Goal: Task Accomplishment & Management: Manage account settings

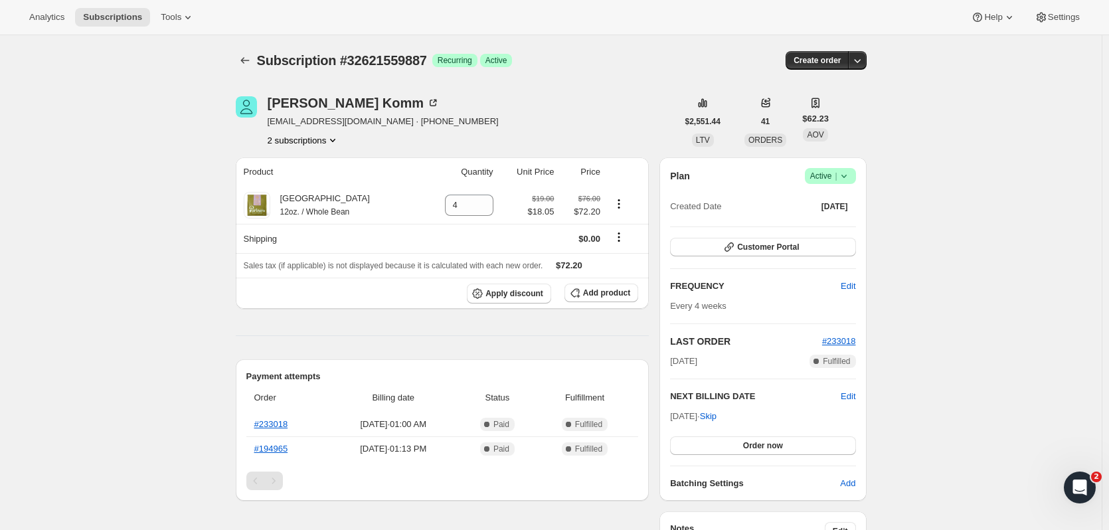
click at [324, 141] on button "2 subscriptions" at bounding box center [304, 139] width 72 height 13
click at [317, 190] on span "32698138703" at bounding box center [307, 187] width 92 height 13
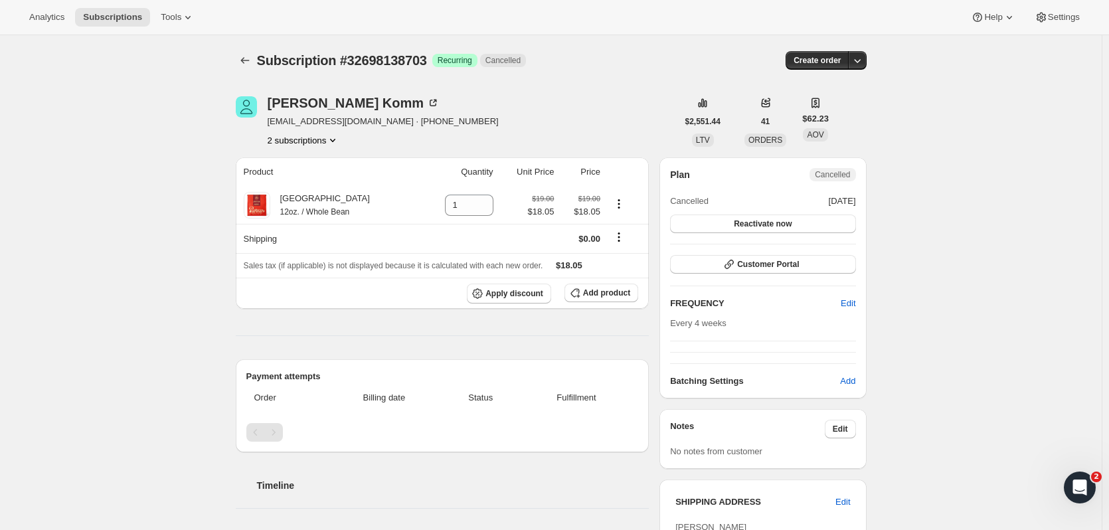
click at [322, 144] on button "2 subscriptions" at bounding box center [304, 139] width 72 height 13
click at [337, 165] on span "32621559887" at bounding box center [307, 165] width 92 height 13
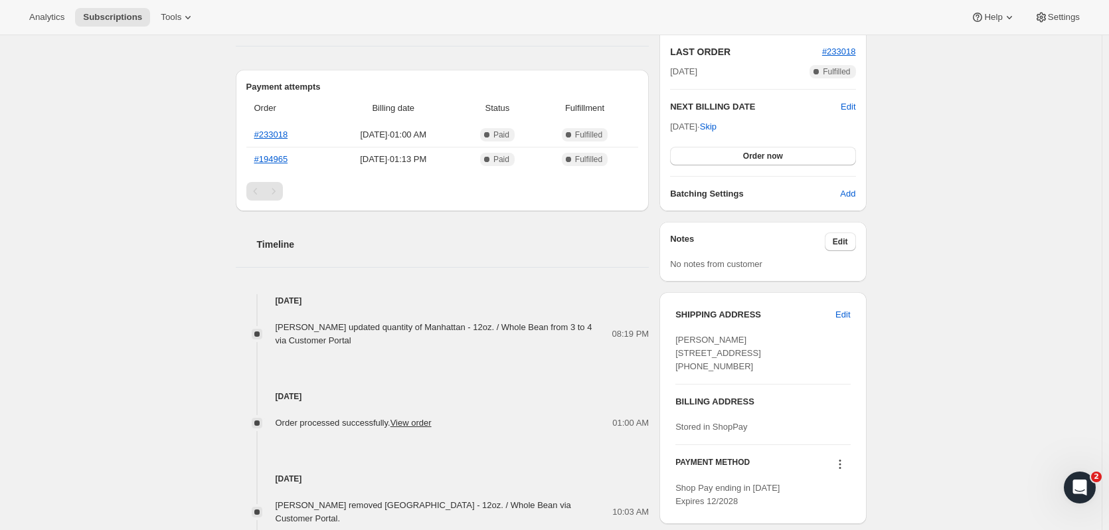
scroll to position [332, 0]
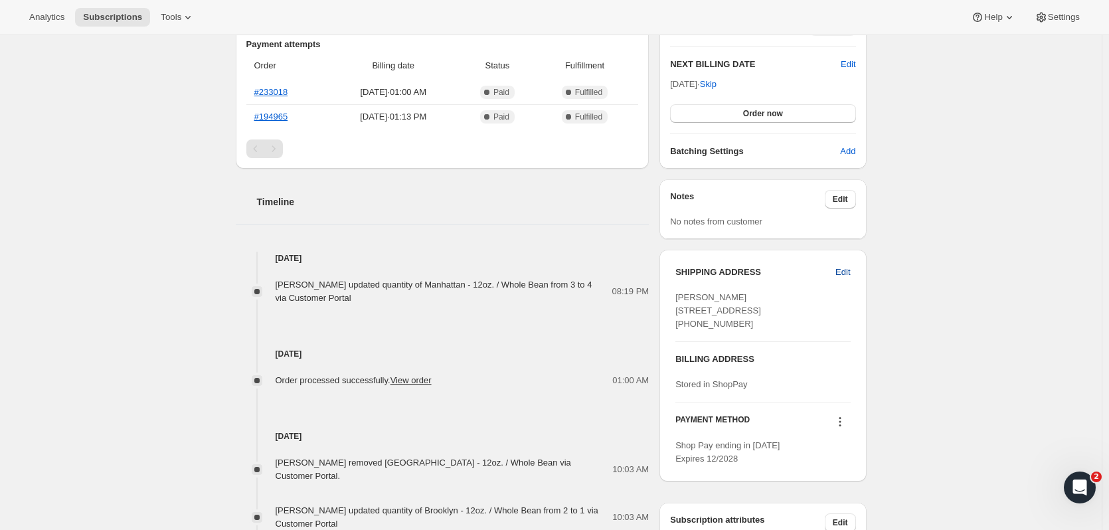
click at [849, 272] on span "Edit" at bounding box center [842, 272] width 15 height 13
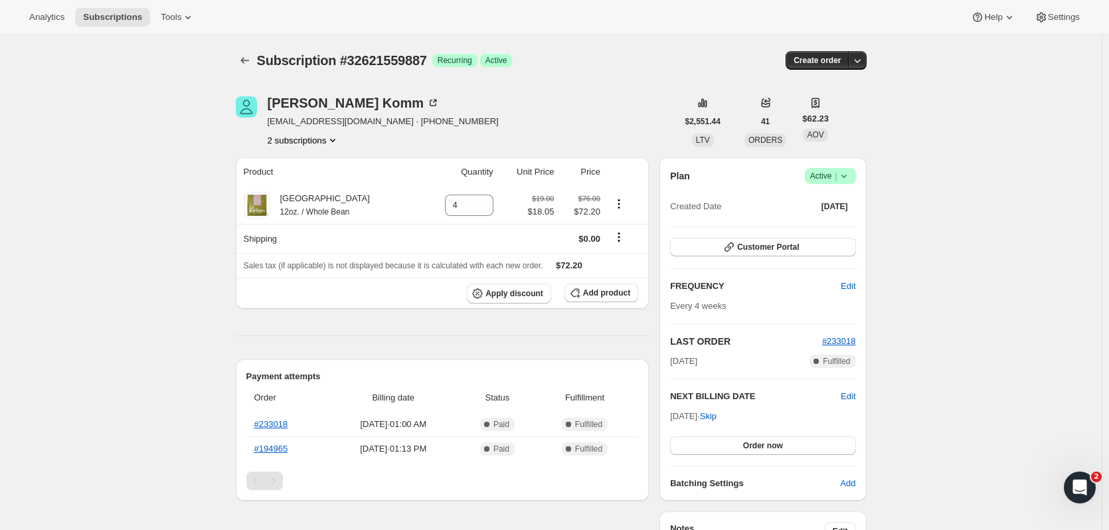
select select "United States"
select select "NY"
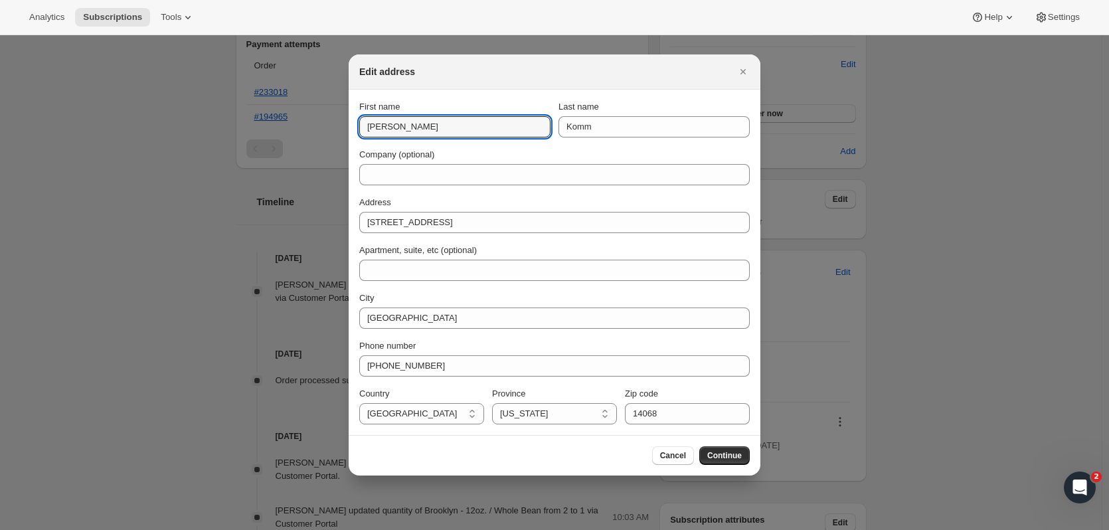
drag, startPoint x: 396, startPoint y: 122, endPoint x: 326, endPoint y: 131, distance: 70.3
type input "Cynthia"
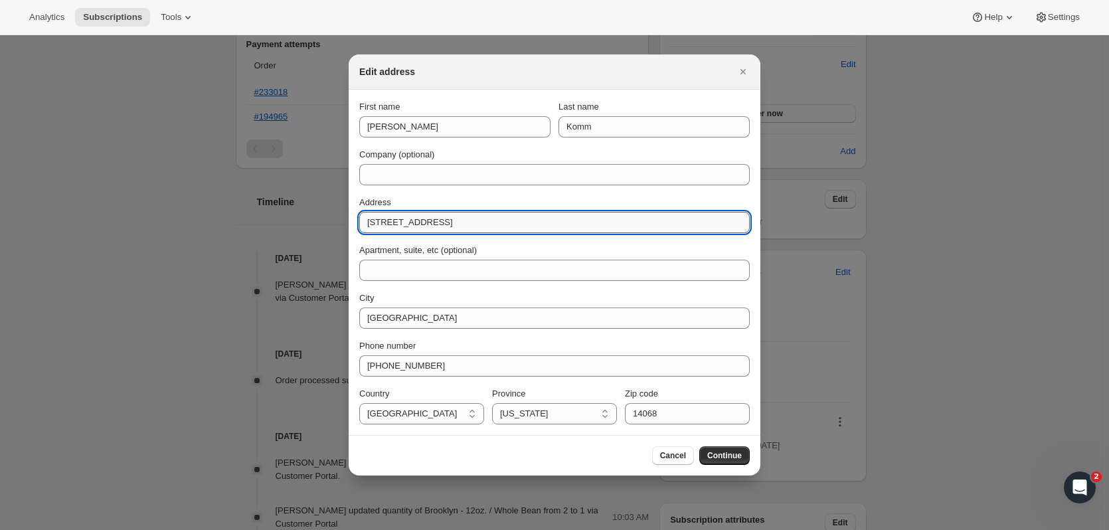
click at [450, 218] on input "147 Golden Pheasant Drive" at bounding box center [554, 222] width 390 height 21
paste input "7152 Lemuria Circle #1302 Naples Florida 34109"
drag, startPoint x: 470, startPoint y: 222, endPoint x: 495, endPoint y: 226, distance: 25.7
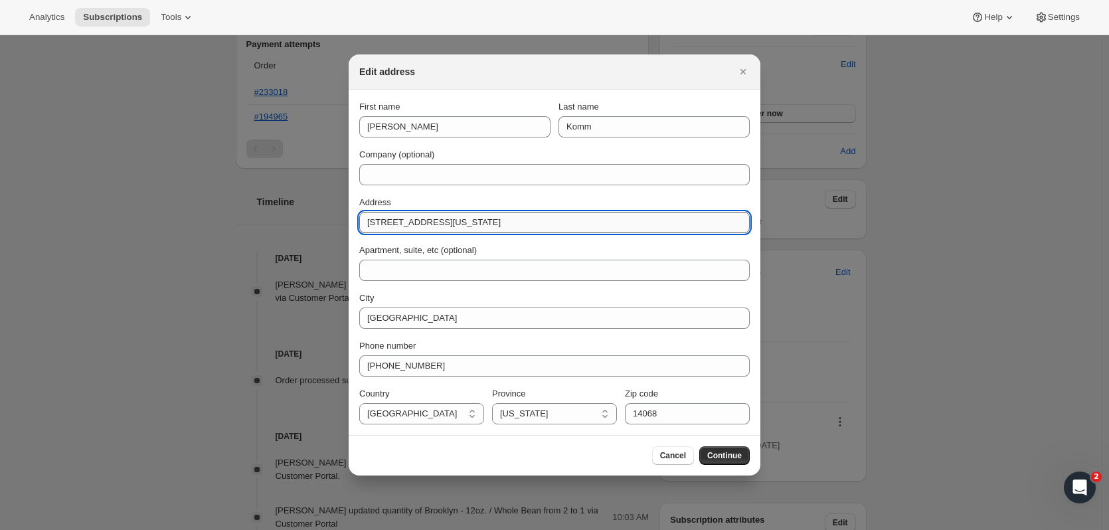
click at [495, 226] on input "7152 Lemuria Circle #1302 Naples Florida 34109" at bounding box center [554, 222] width 390 height 21
type input "7152 Lemuria Circle #1302 Florida 34109"
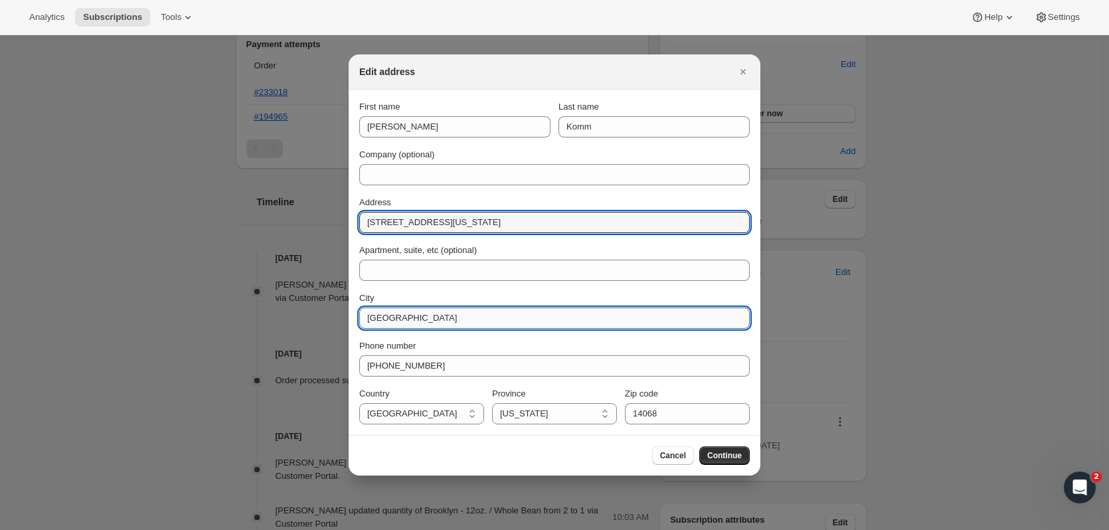
click at [405, 314] on input "Getzville" at bounding box center [554, 317] width 390 height 21
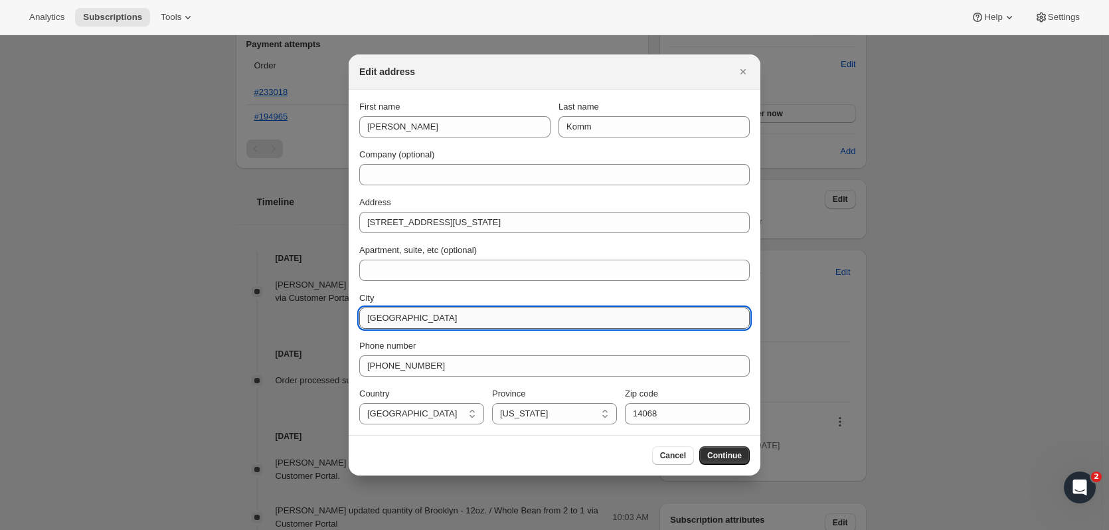
click at [405, 314] on input "Getzville" at bounding box center [554, 317] width 390 height 21
paste input "Naples"
type input "Naples"
click at [535, 410] on select "Alabama Arizona Arkansas California Colorado Connecticut Delaware District of C…" at bounding box center [554, 413] width 125 height 21
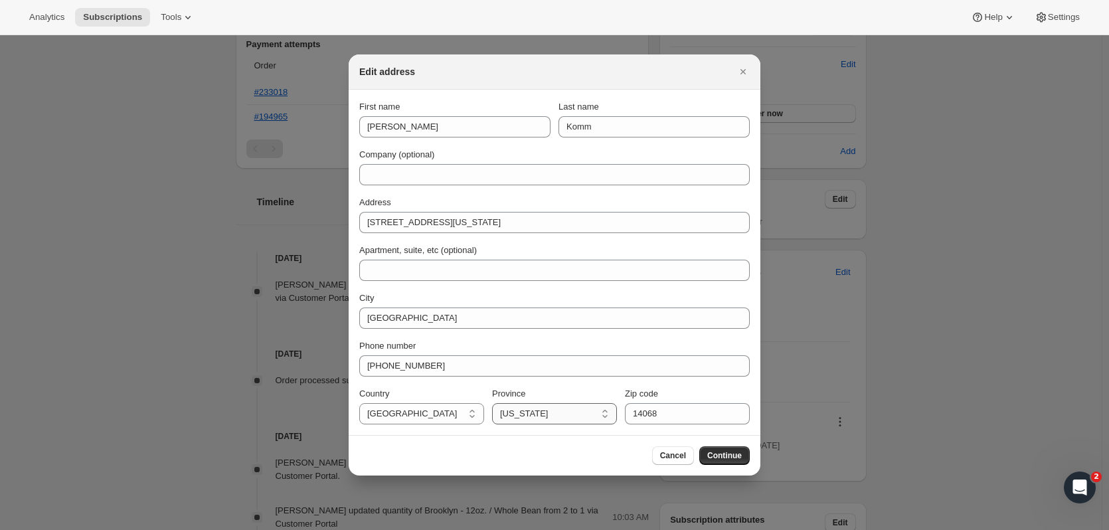
select select "FL"
click at [492, 403] on select "Alabama Arizona Arkansas California Colorado Connecticut Delaware District of C…" at bounding box center [554, 413] width 125 height 21
click at [646, 411] on input "14068" at bounding box center [687, 413] width 125 height 21
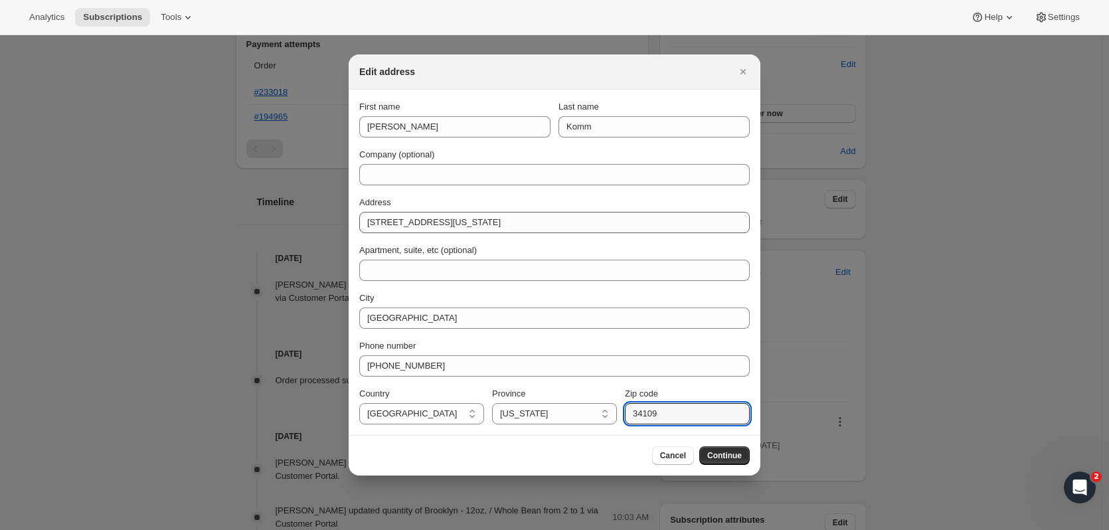
type input "34109"
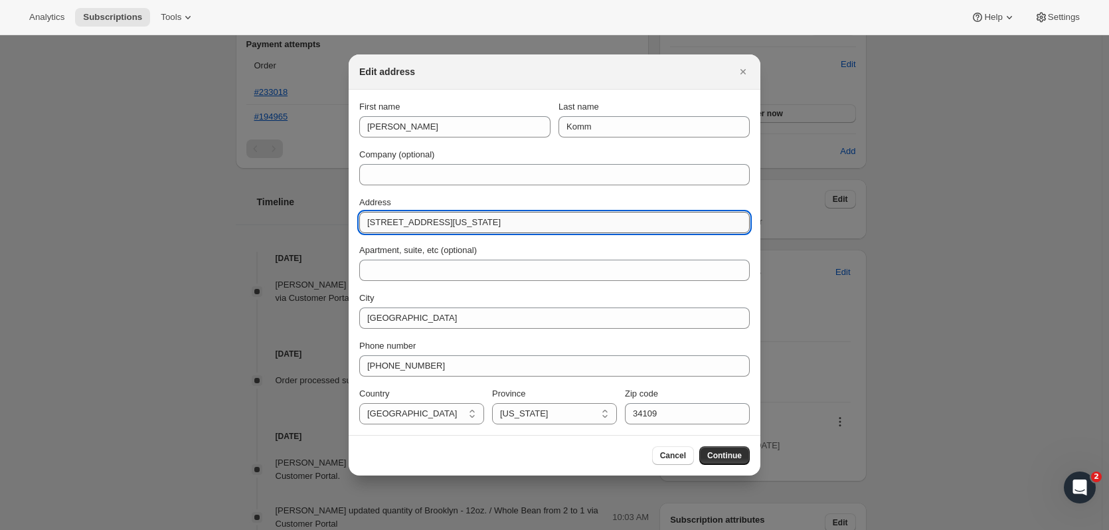
drag, startPoint x: 566, startPoint y: 218, endPoint x: 468, endPoint y: 230, distance: 99.1
click at [468, 230] on input "7152 Lemuria Circle #1302 Florida 34109" at bounding box center [554, 222] width 390 height 21
drag, startPoint x: 469, startPoint y: 222, endPoint x: 445, endPoint y: 222, distance: 23.9
click at [445, 222] on input "7152 Lemuria Circle #1302" at bounding box center [554, 222] width 390 height 21
type input "7152 Lemuria Circle"
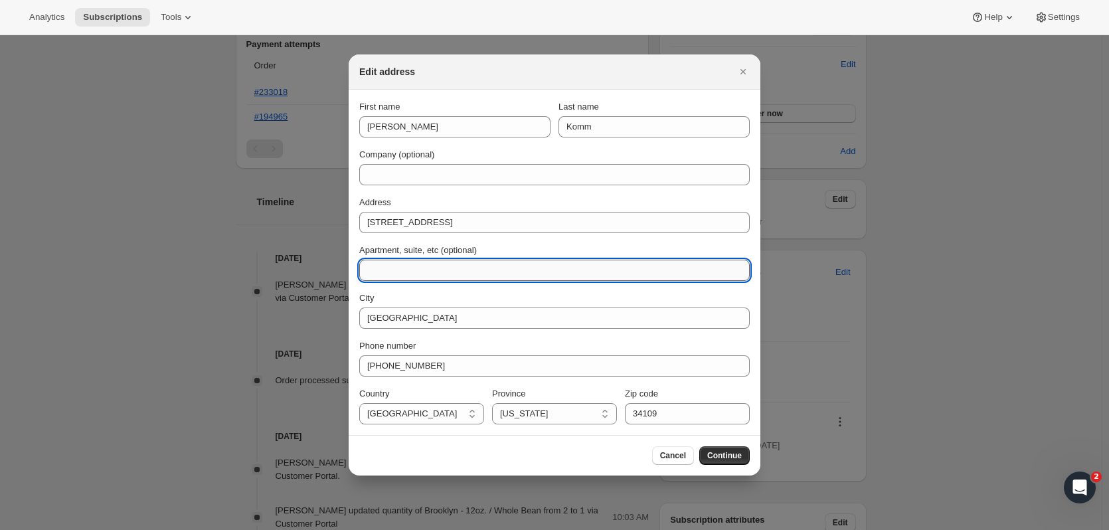
click at [404, 270] on input "Apartment, suite, etc (optional)" at bounding box center [554, 270] width 390 height 21
paste input "#1302"
type input "#1302"
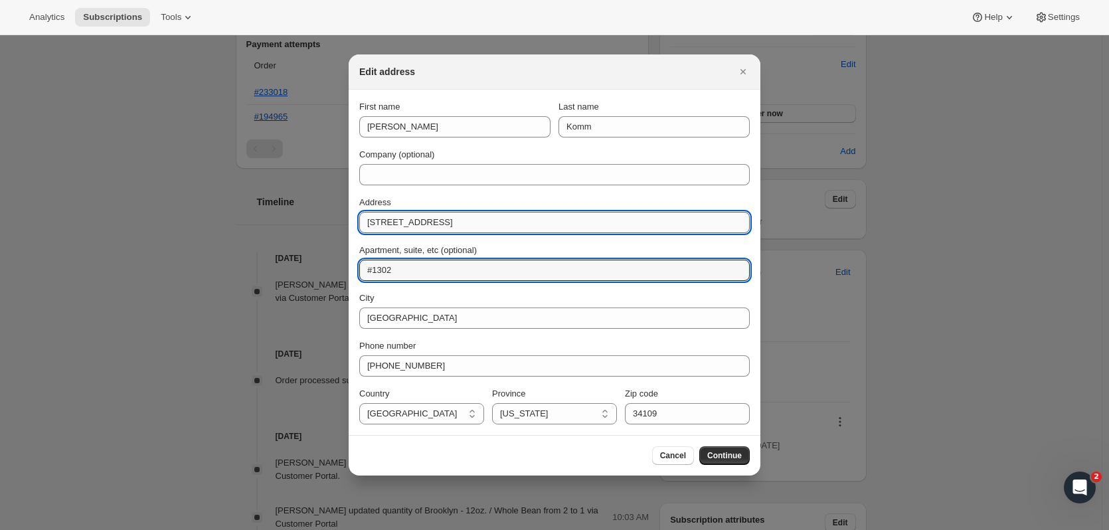
click at [486, 216] on input "7152 Lemuria Circle" at bounding box center [554, 222] width 390 height 21
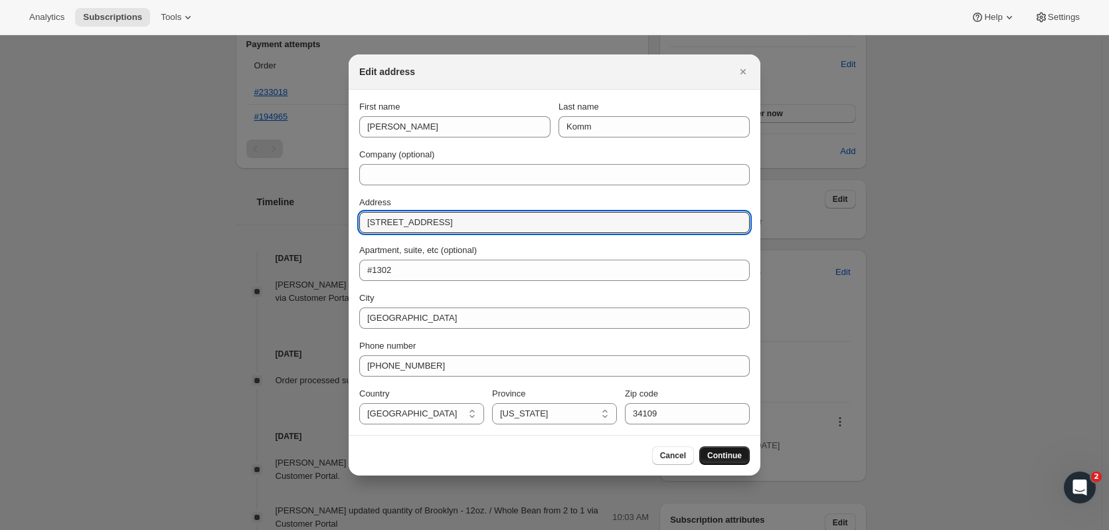
type input "7152 Lemuria Circle"
click at [729, 458] on span "Continue" at bounding box center [724, 455] width 35 height 11
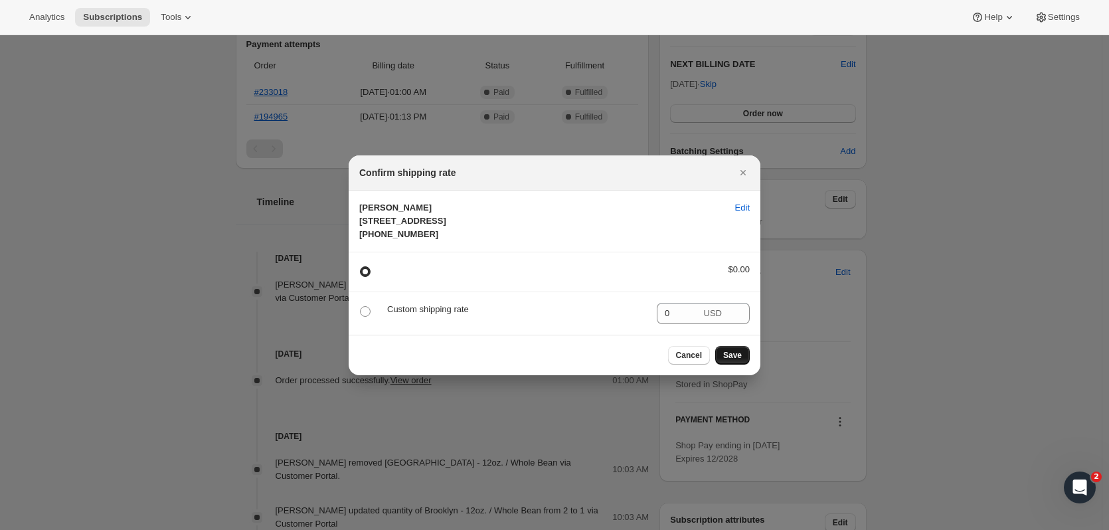
click at [733, 361] on span "Save" at bounding box center [732, 355] width 19 height 11
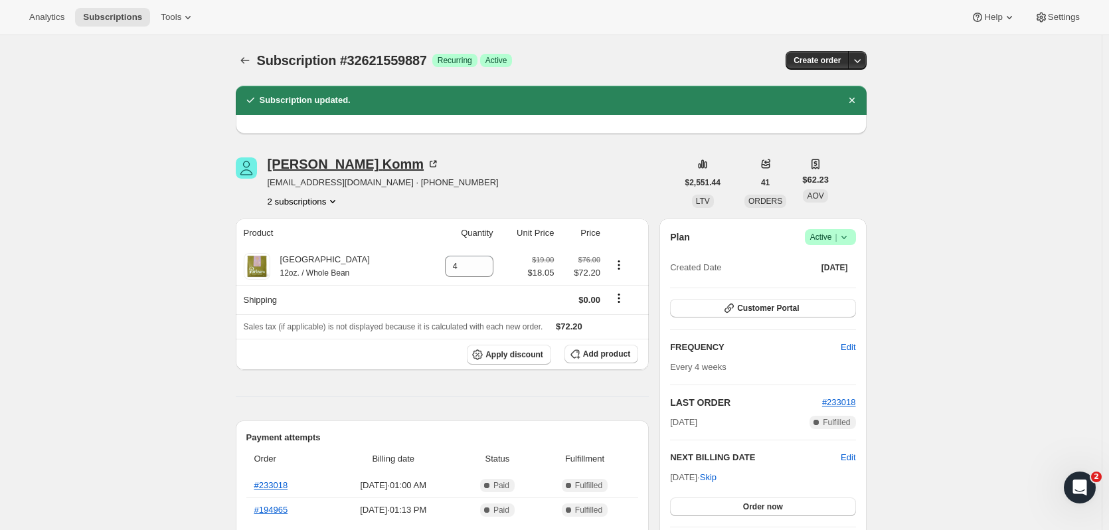
click at [426, 163] on icon at bounding box center [432, 163] width 13 height 13
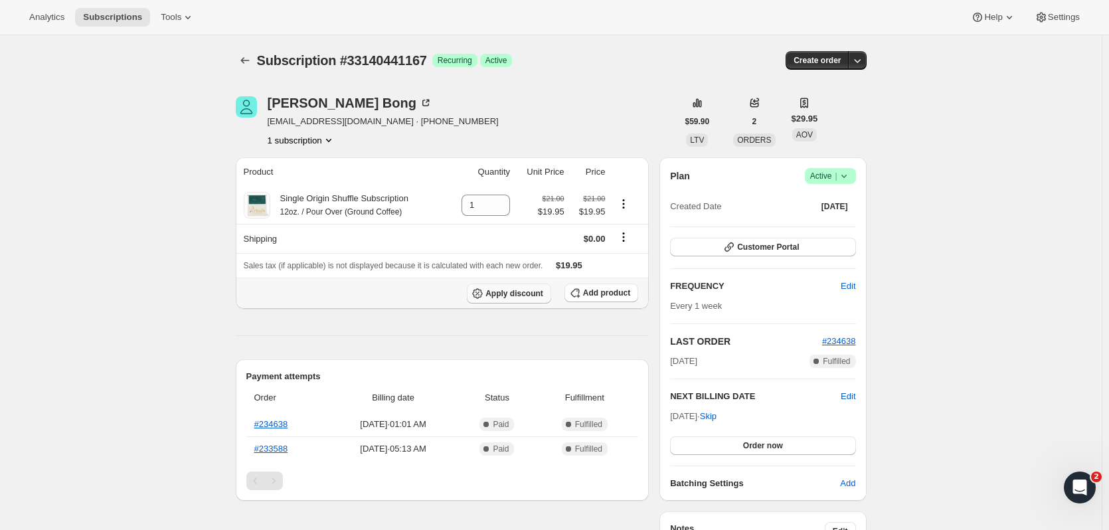
click at [519, 294] on span "Apply discount" at bounding box center [514, 293] width 58 height 11
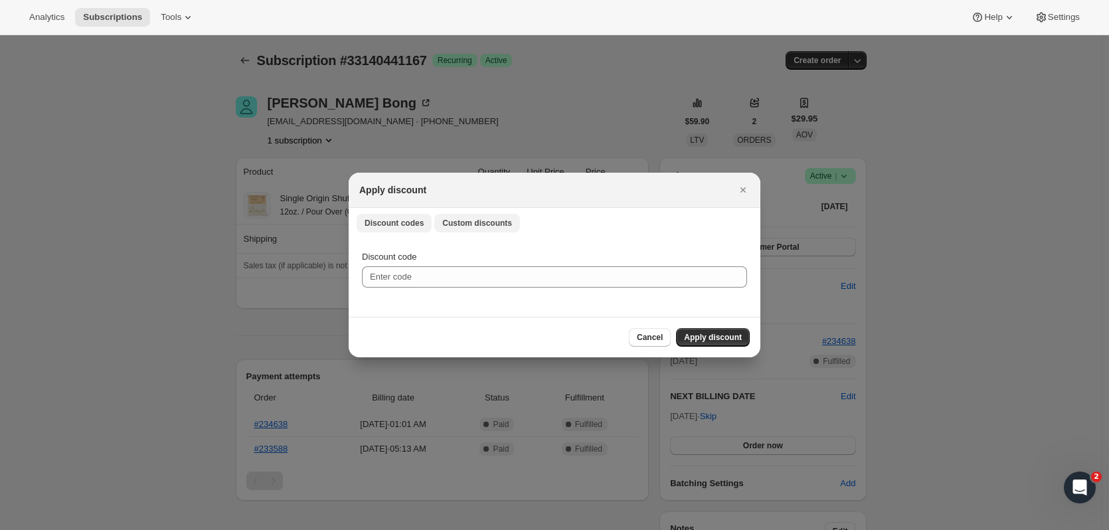
click at [466, 226] on span "Custom discounts" at bounding box center [477, 223] width 70 height 11
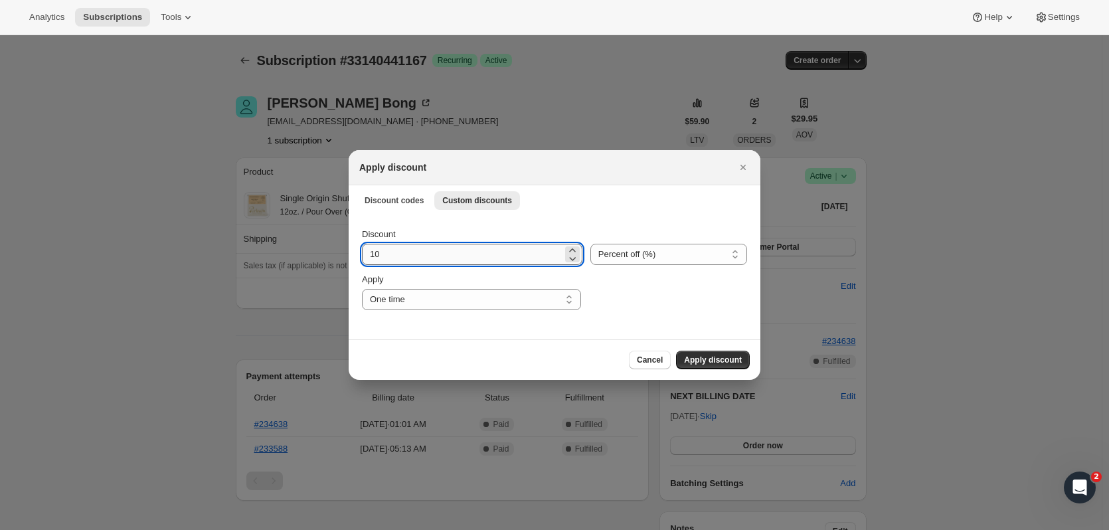
click at [418, 249] on input "10" at bounding box center [462, 254] width 201 height 21
drag, startPoint x: 385, startPoint y: 251, endPoint x: 365, endPoint y: 250, distance: 19.9
click at [365, 253] on input "10" at bounding box center [462, 254] width 201 height 21
type input "195"
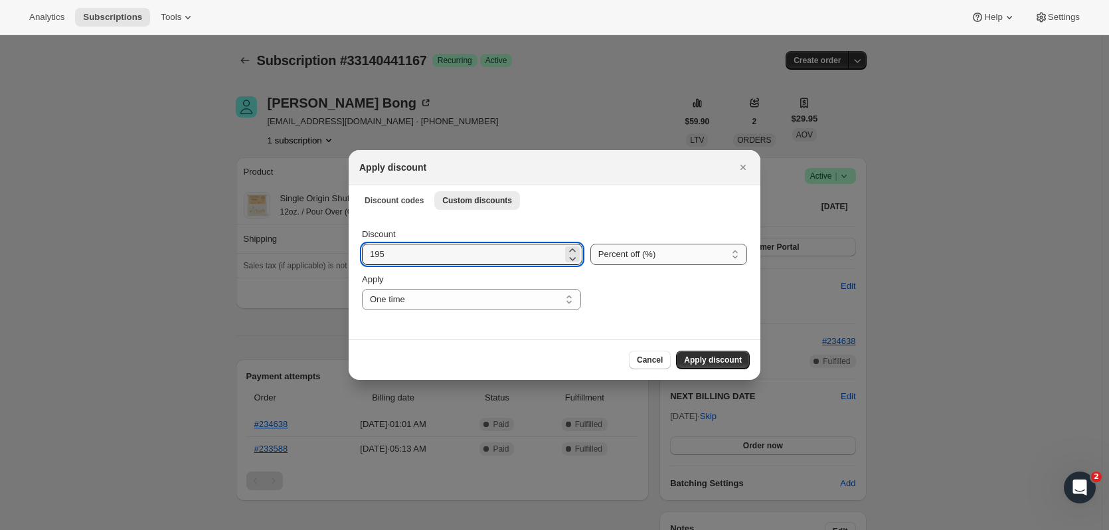
drag, startPoint x: 626, startPoint y: 257, endPoint x: 624, endPoint y: 264, distance: 6.8
click at [626, 257] on select "Percent off (%) Amount off ($)" at bounding box center [668, 254] width 157 height 21
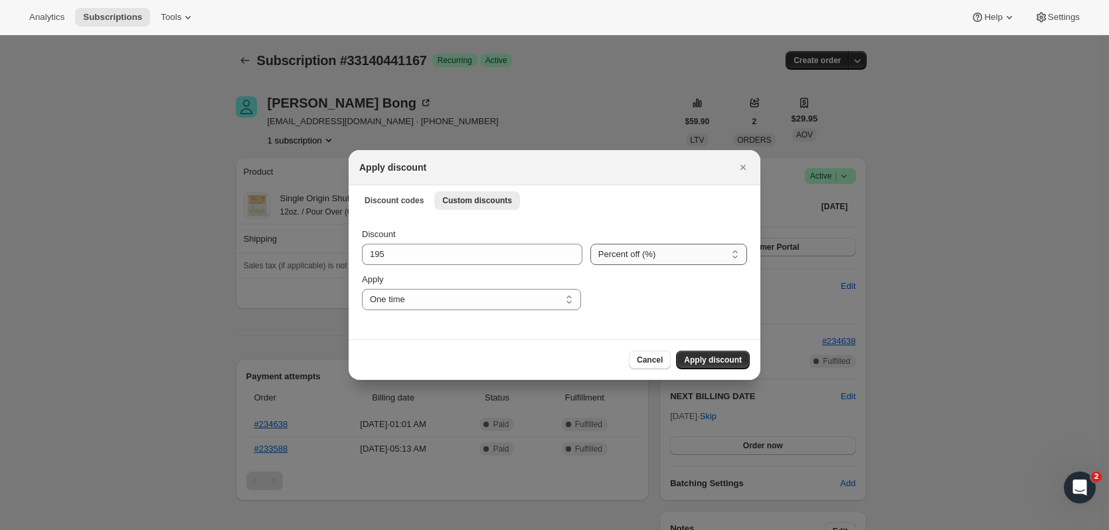
select select "fixed"
click at [590, 244] on select "Percent off (%) Amount off ($)" at bounding box center [668, 254] width 157 height 21
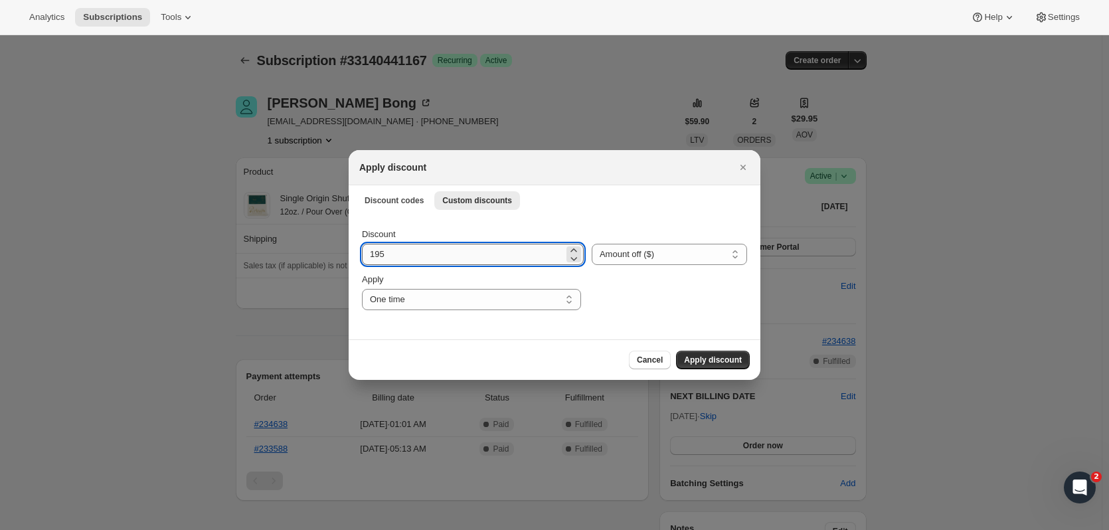
click at [437, 250] on input "195" at bounding box center [463, 254] width 202 height 21
type input "19.95"
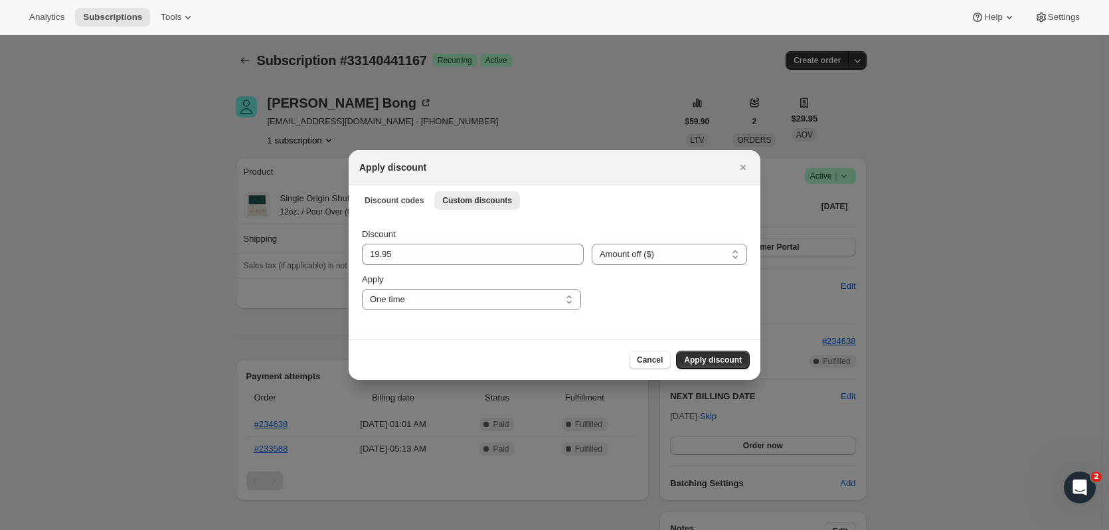
click at [613, 284] on div ":rb3:" at bounding box center [668, 291] width 158 height 37
click at [735, 361] on span "Apply discount" at bounding box center [713, 360] width 58 height 11
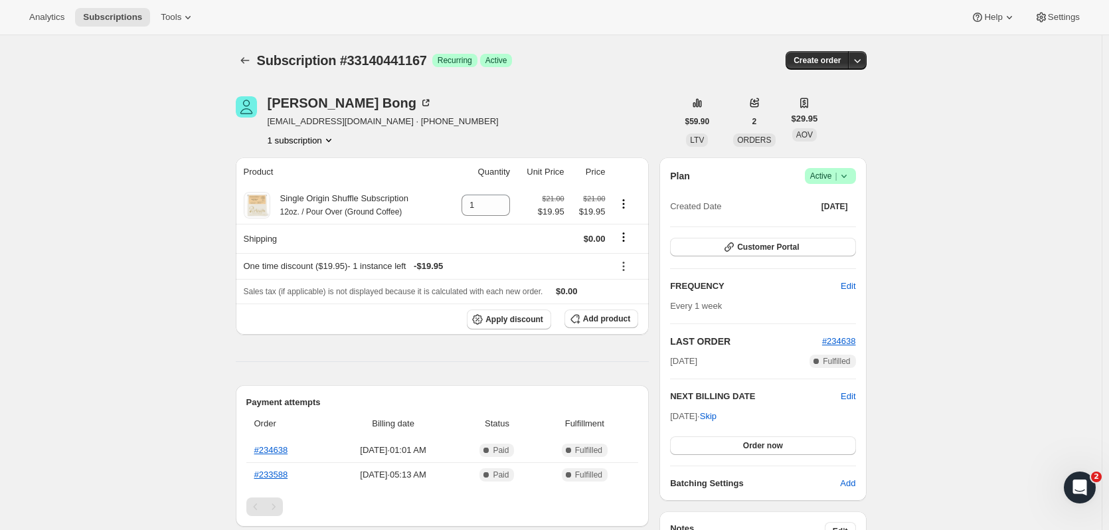
drag, startPoint x: 167, startPoint y: 256, endPoint x: 108, endPoint y: 233, distance: 63.3
click at [108, 233] on div "Subscription #33140441167. This page is ready Subscription #33140441167 Success…" at bounding box center [551, 492] width 1102 height 914
